Goal: Information Seeking & Learning: Check status

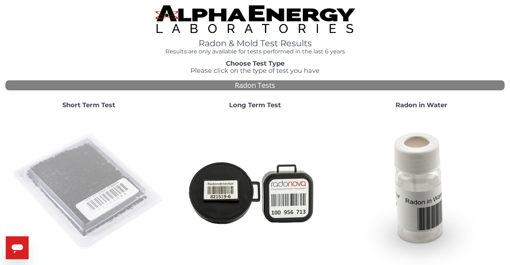
click at [76, 180] on img at bounding box center [89, 192] width 154 height 154
click at [88, 185] on img at bounding box center [89, 192] width 154 height 154
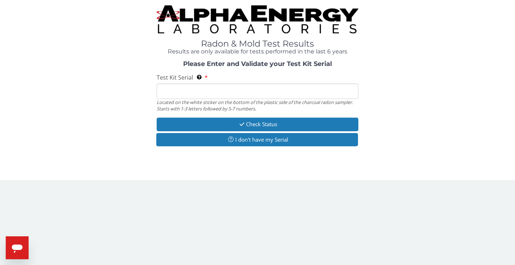
click at [235, 91] on input "Test Kit Serial Located on the white sticker on the bottom of the plastic side …" at bounding box center [258, 90] width 202 height 15
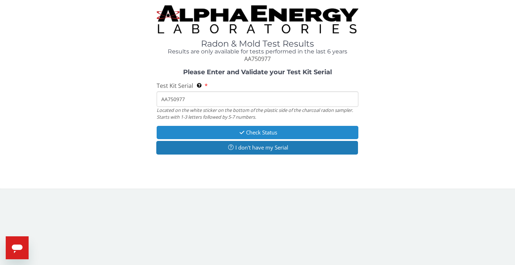
type input "AA750977"
click at [278, 131] on button "Check Status" at bounding box center [258, 132] width 202 height 13
